Goal: Information Seeking & Learning: Learn about a topic

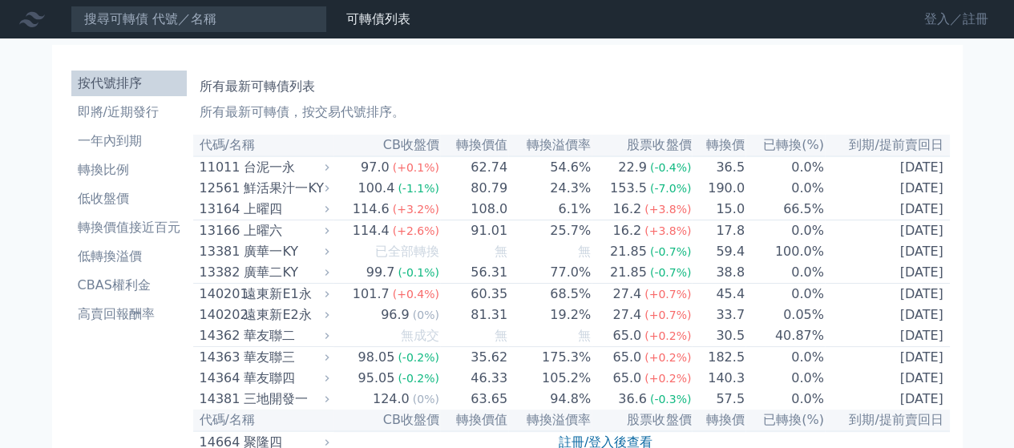
click at [948, 27] on link "登入／註冊" at bounding box center [956, 19] width 90 height 26
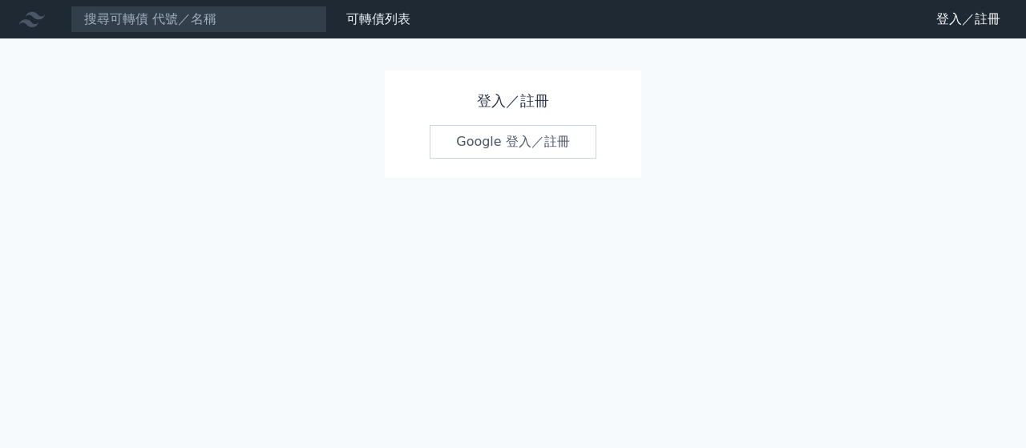
click at [490, 148] on link "Google 登入／註冊" at bounding box center [513, 142] width 167 height 34
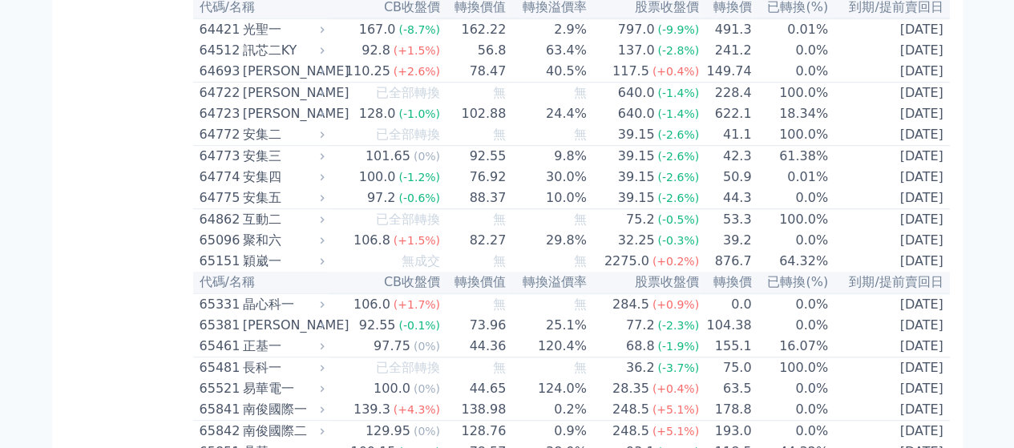
scroll to position [6734, 0]
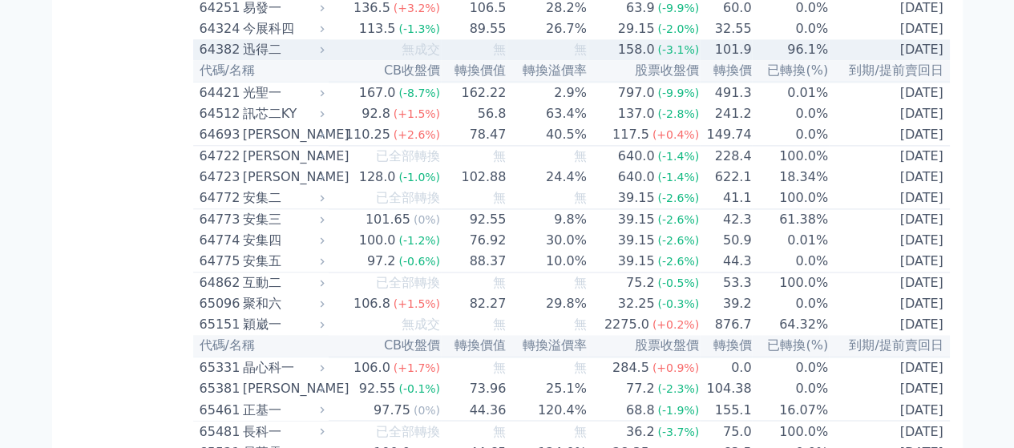
scroll to position [7578, 0]
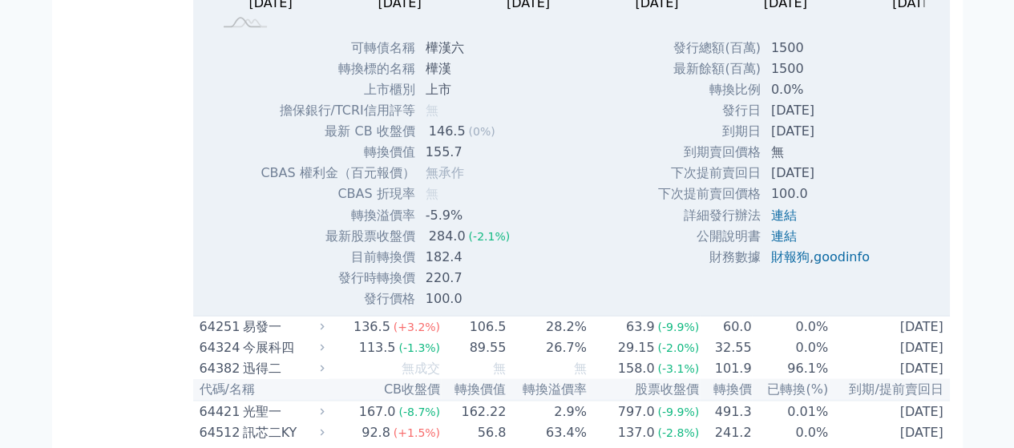
scroll to position [7391, 0]
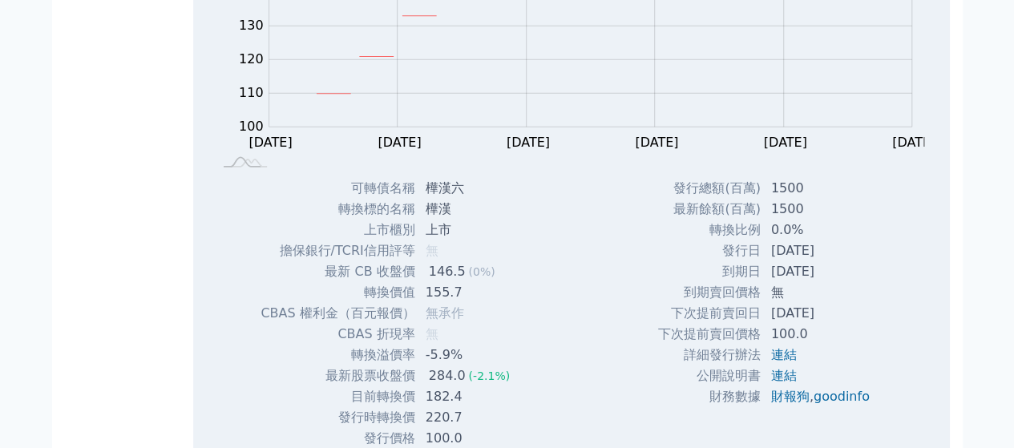
scroll to position [8326, 0]
